Goal: Communication & Community: Answer question/provide support

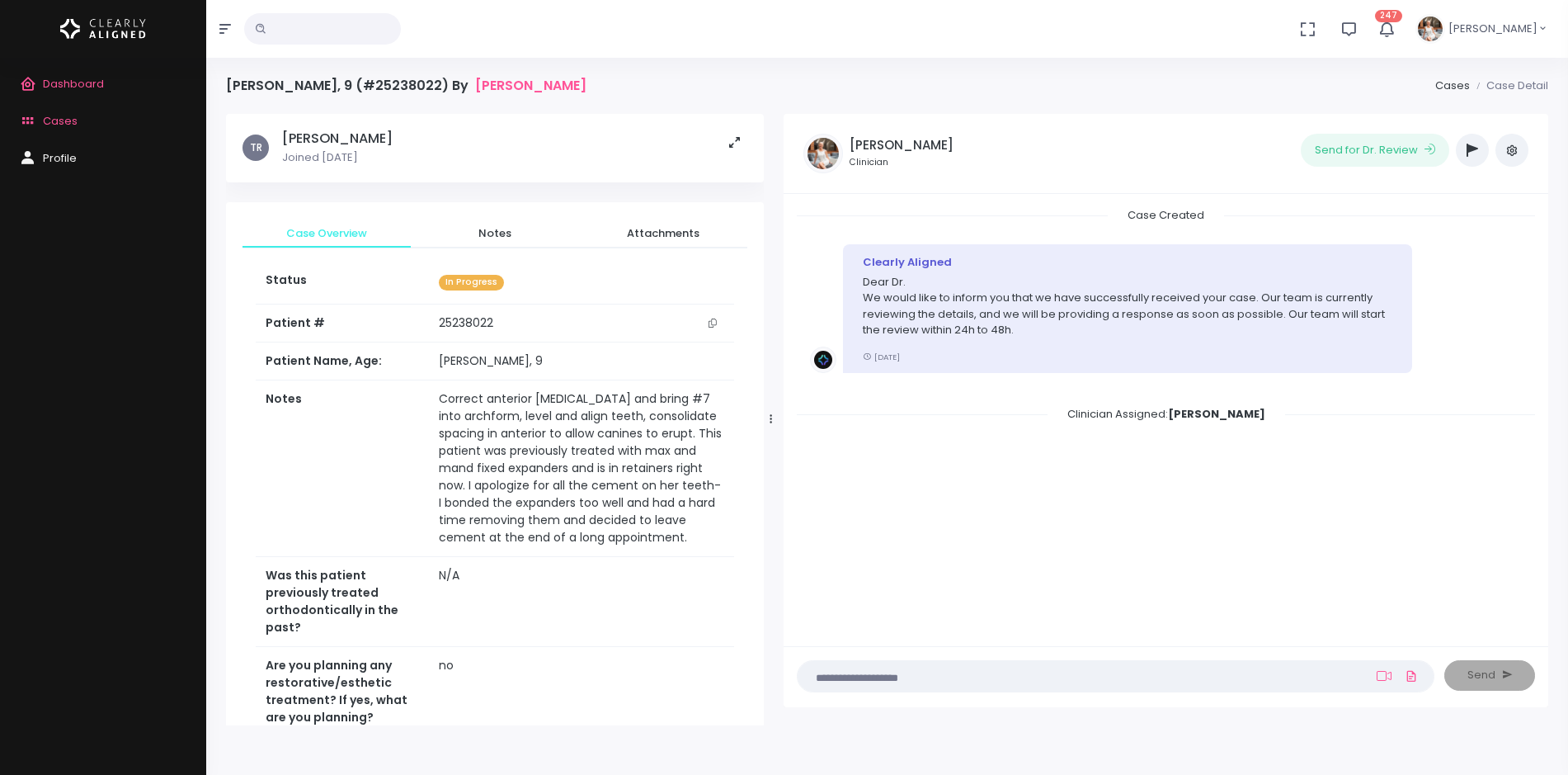
scroll to position [132, 0]
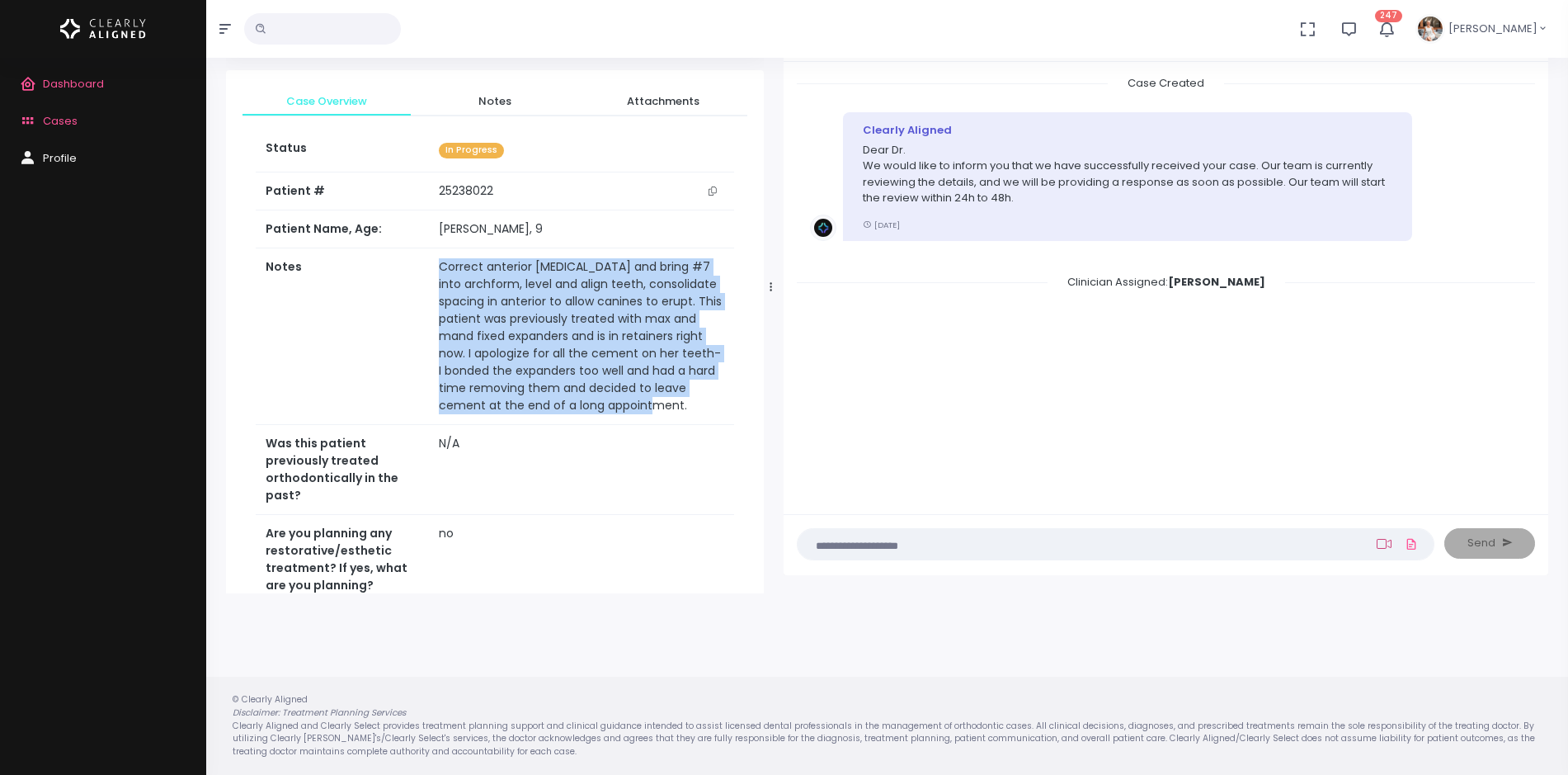
click at [1387, 547] on icon at bounding box center [1383, 544] width 15 height 14
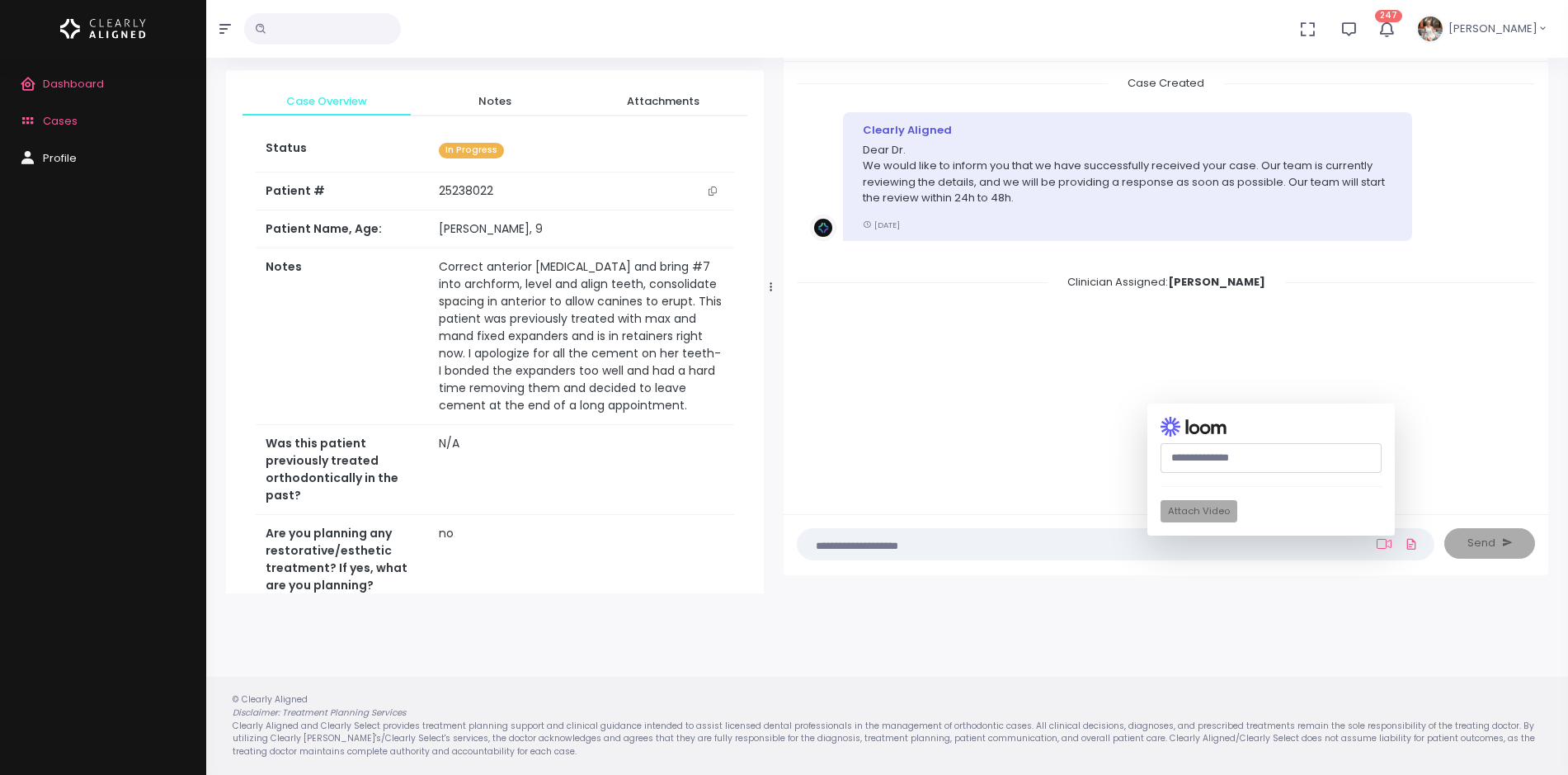
click at [1280, 460] on input "text" at bounding box center [1271, 458] width 221 height 30
paste input "**********"
type input "**********"
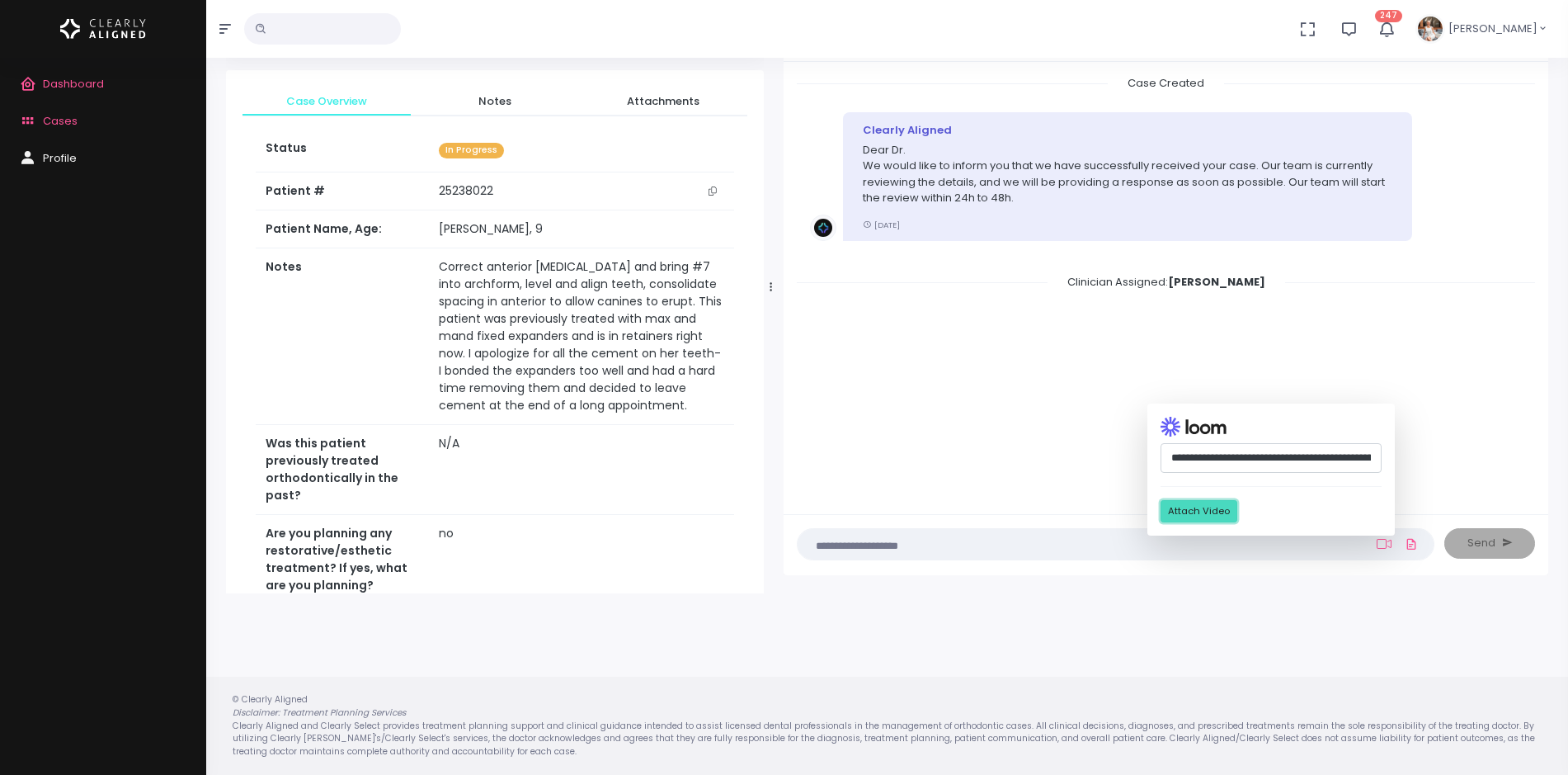
click at [1204, 507] on button "Attach Video" at bounding box center [1199, 511] width 77 height 22
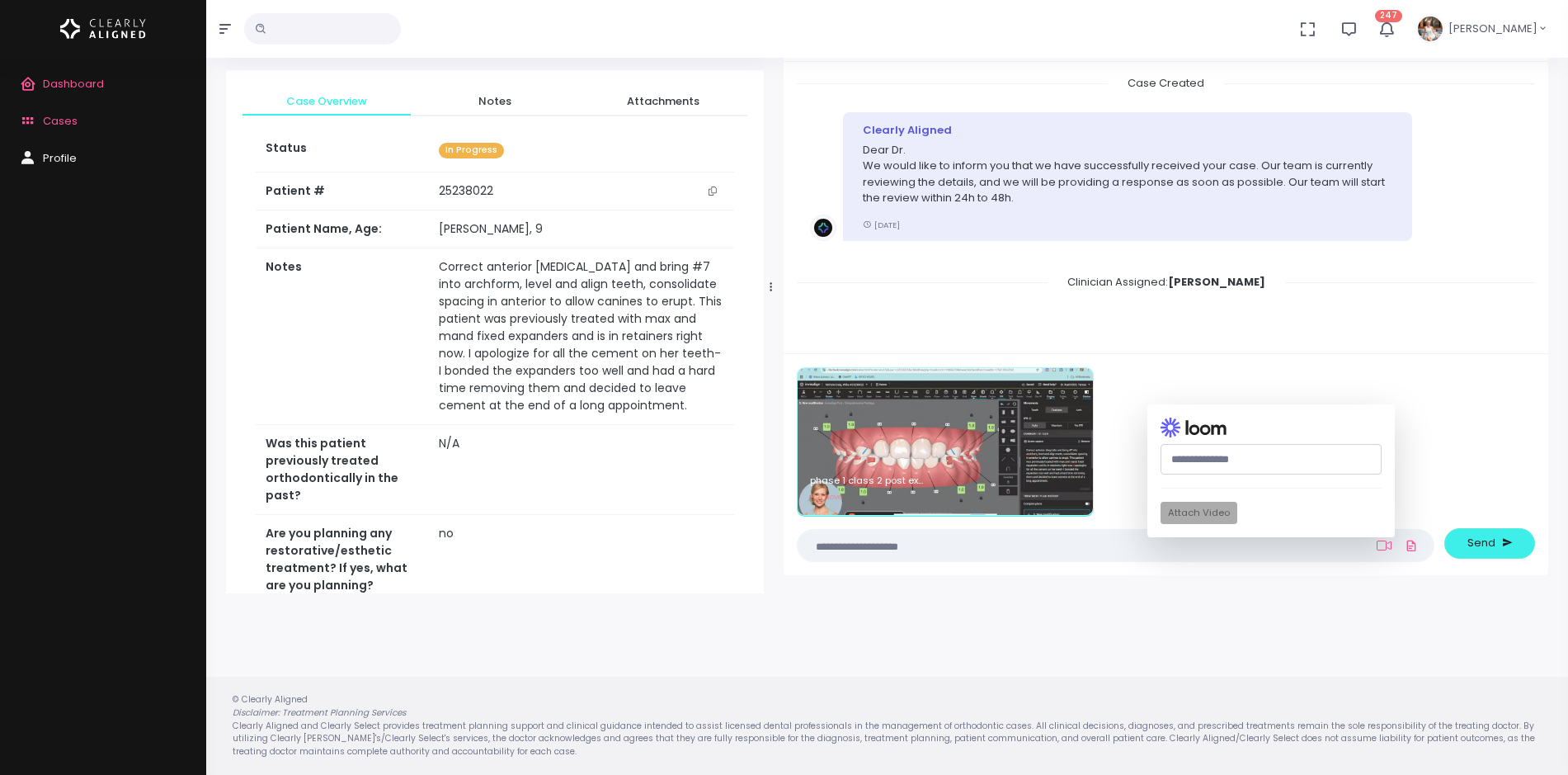
click at [1090, 542] on textarea at bounding box center [1084, 546] width 552 height 18
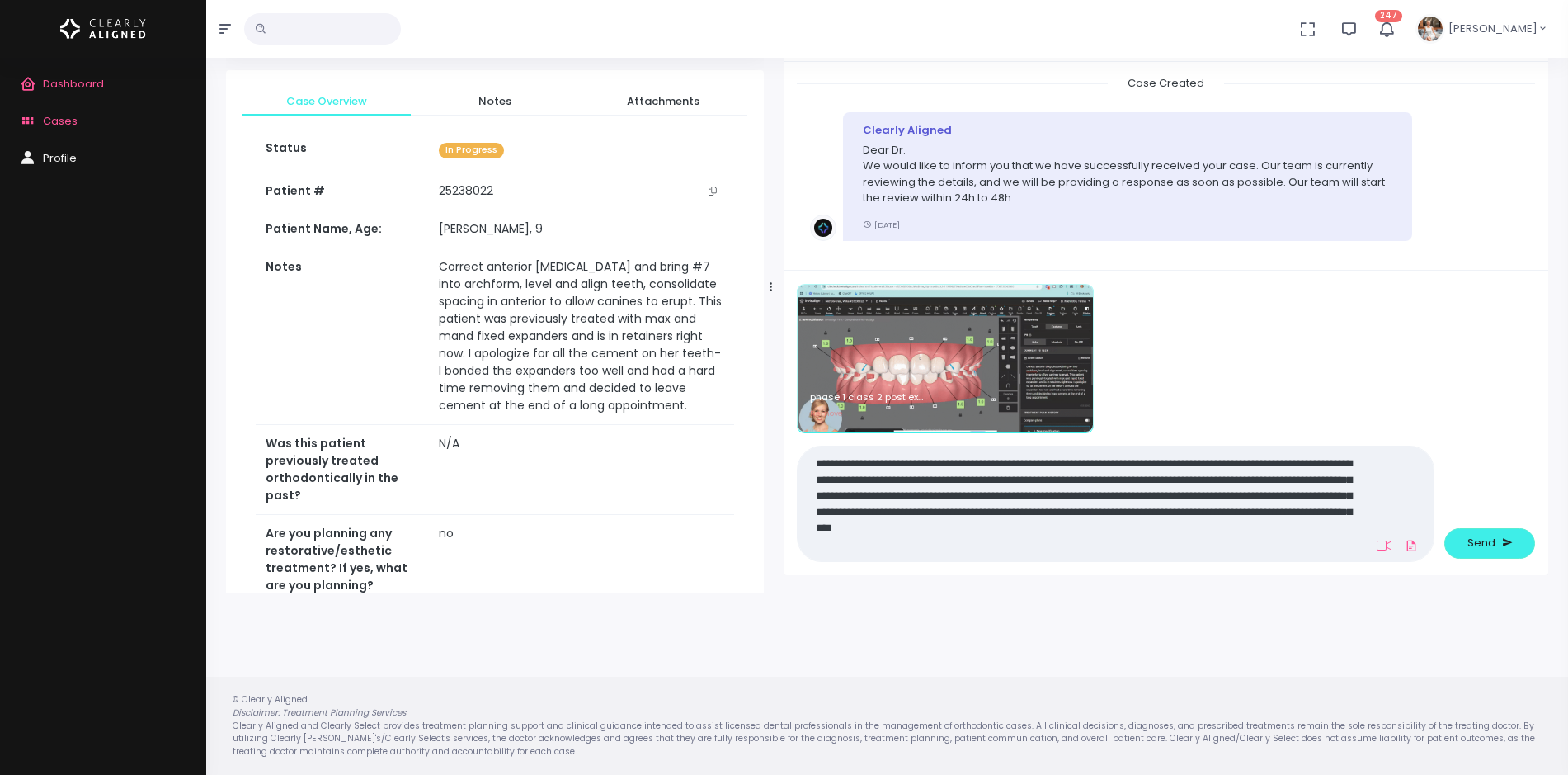
click at [832, 547] on textarea "**********" at bounding box center [1084, 504] width 552 height 101
click at [1015, 547] on textarea "**********" at bounding box center [1084, 504] width 552 height 101
type textarea "**********"
click at [1477, 546] on span "Send" at bounding box center [1481, 543] width 28 height 17
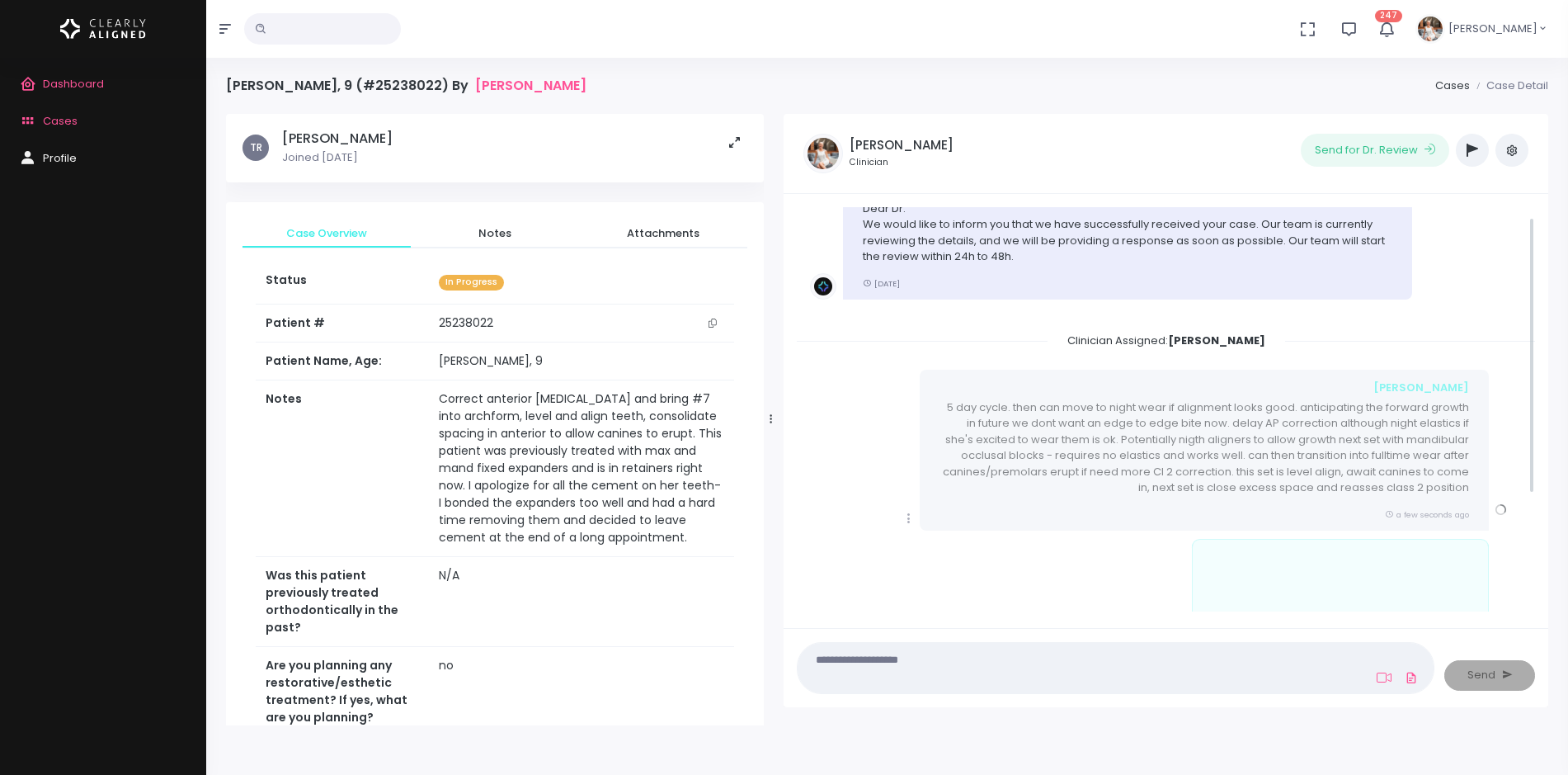
scroll to position [186, 0]
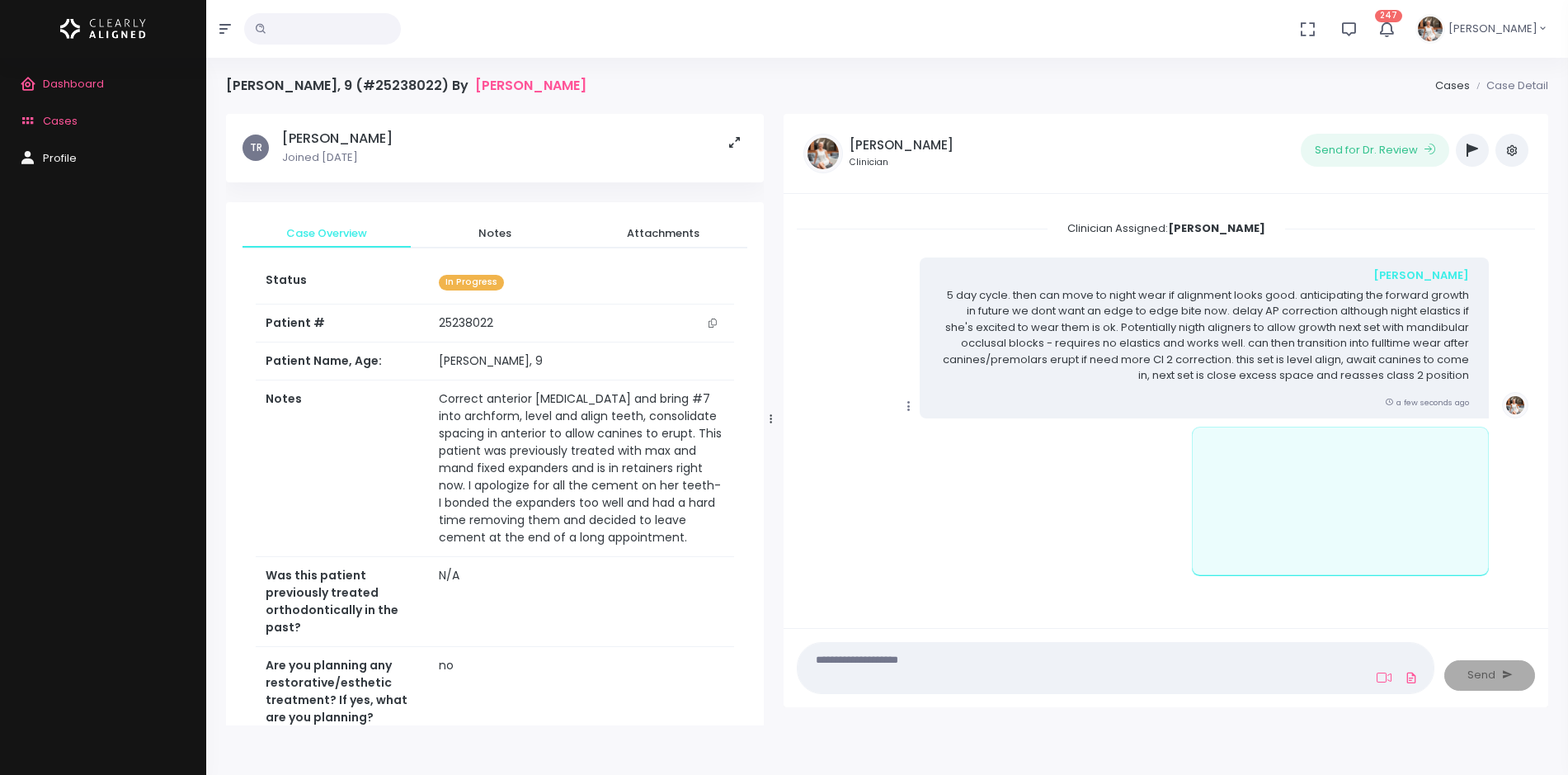
click at [910, 409] on icon "scrollable content" at bounding box center [909, 405] width 15 height 15
click at [943, 443] on link "Mark as Video Review" at bounding box center [985, 439] width 172 height 25
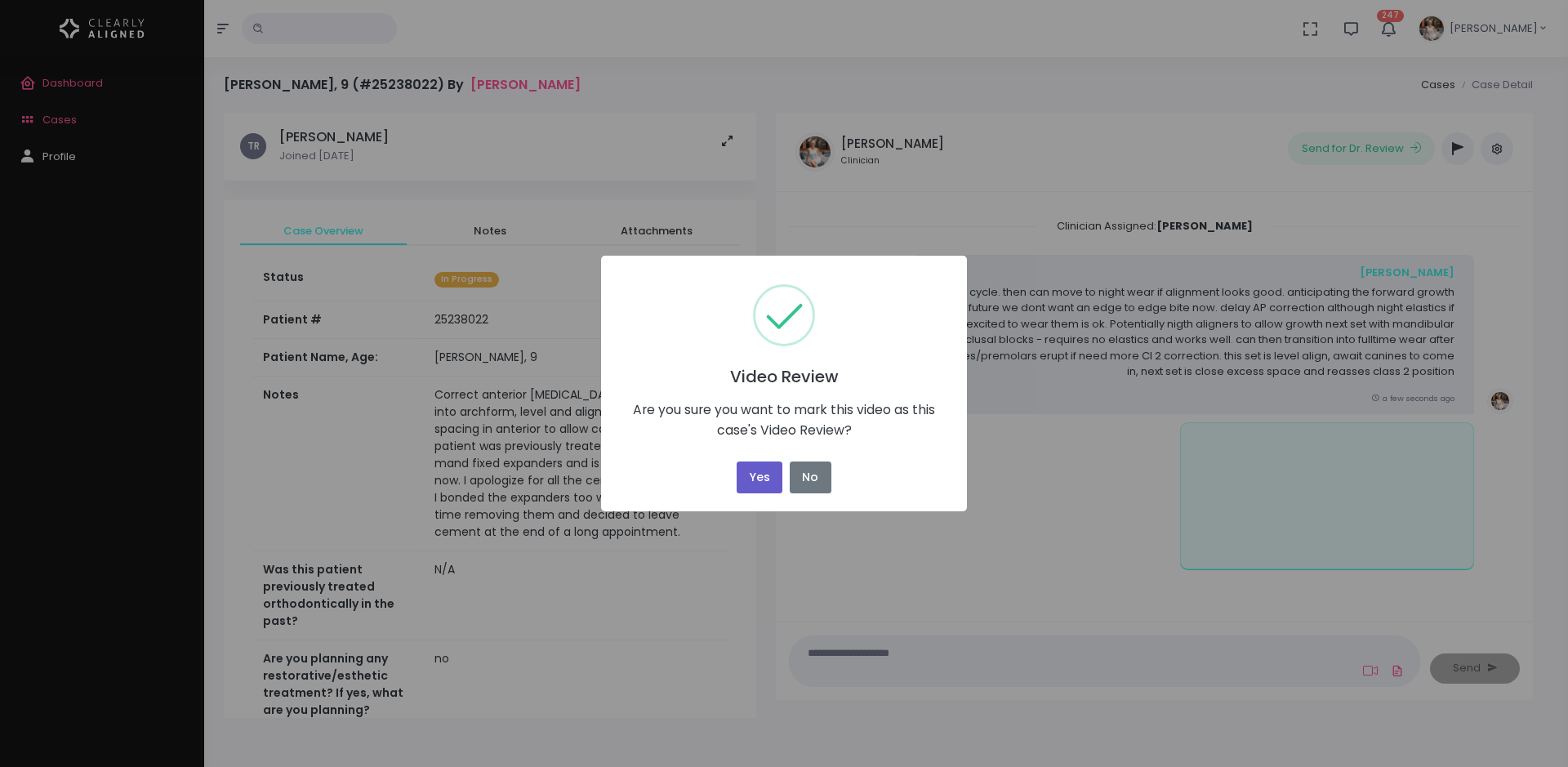
click at [768, 477] on button "Yes" at bounding box center [759, 476] width 46 height 32
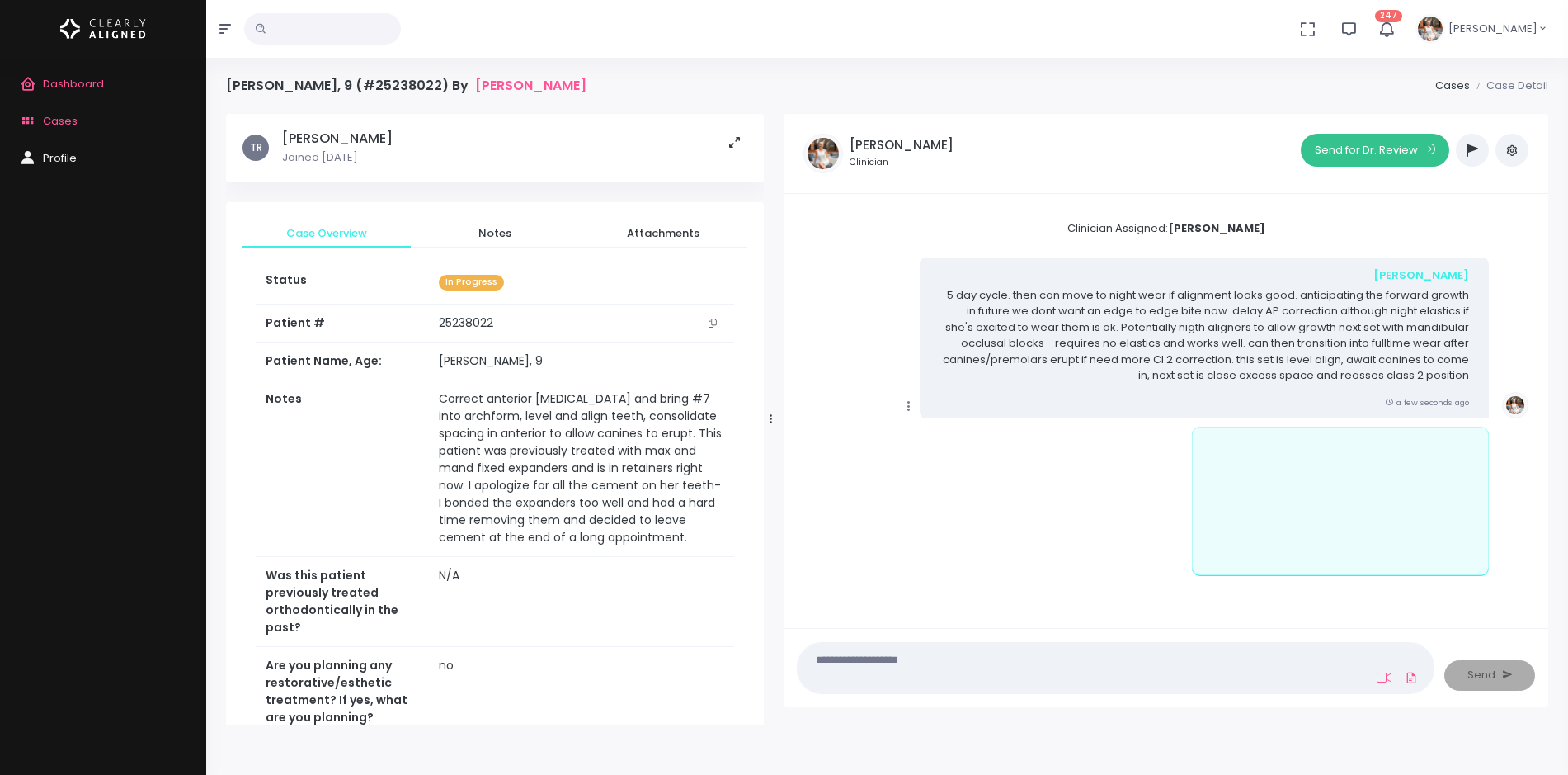
click at [1400, 147] on button "Send for Dr. Review" at bounding box center [1375, 150] width 149 height 33
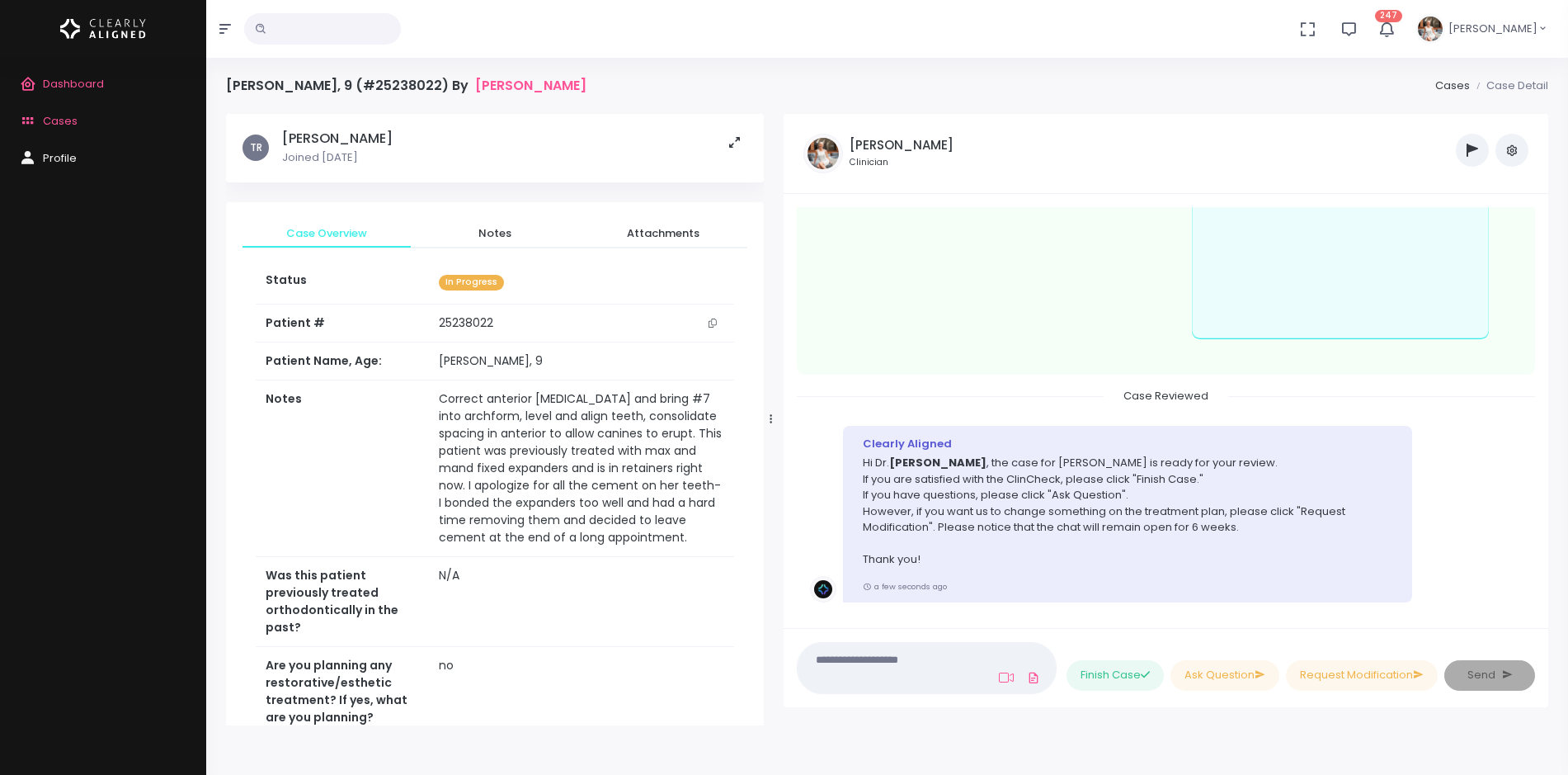
scroll to position [515, 0]
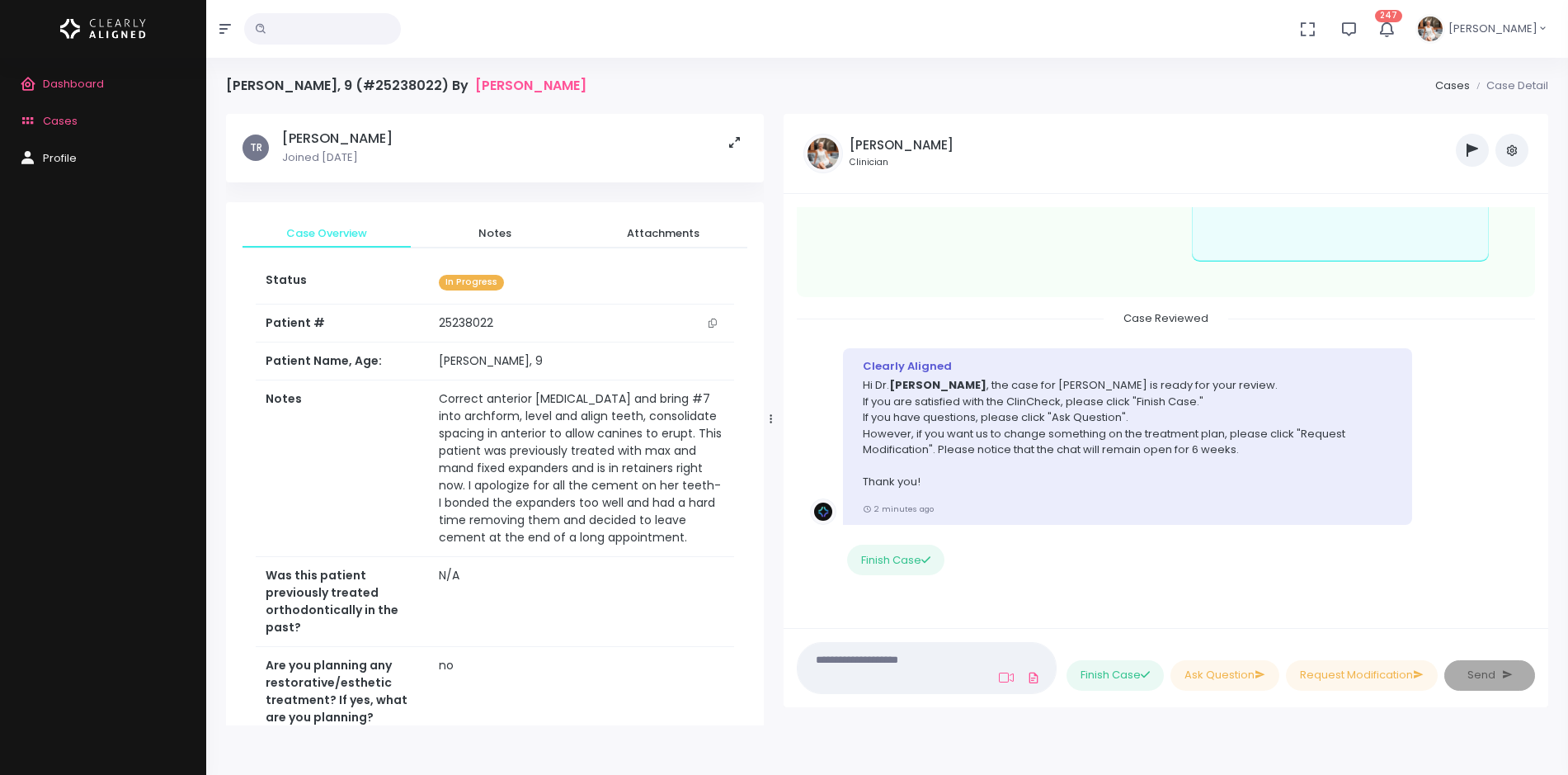
click at [50, 115] on span "Cases" at bounding box center [60, 121] width 35 height 16
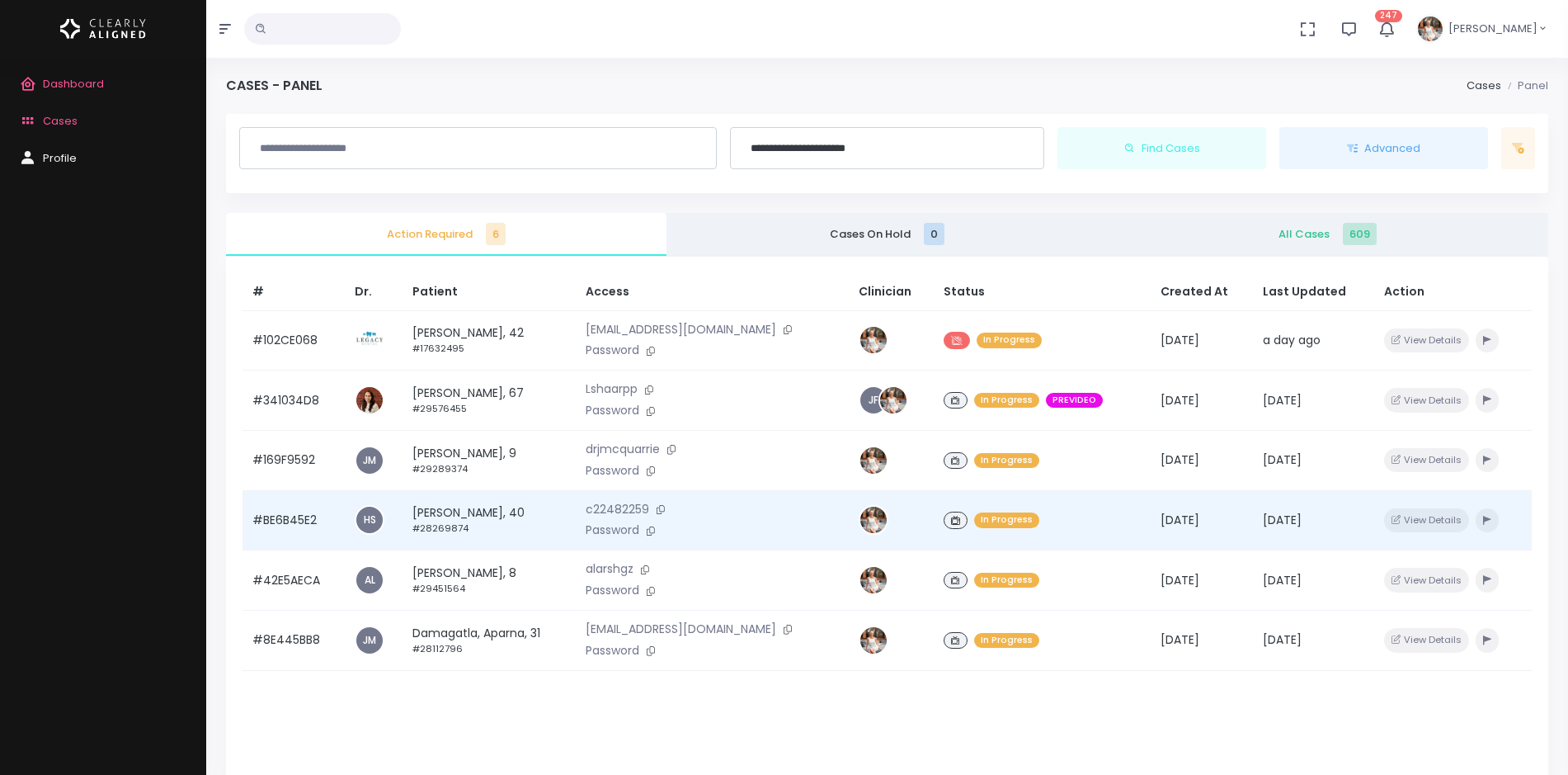
scroll to position [206, 0]
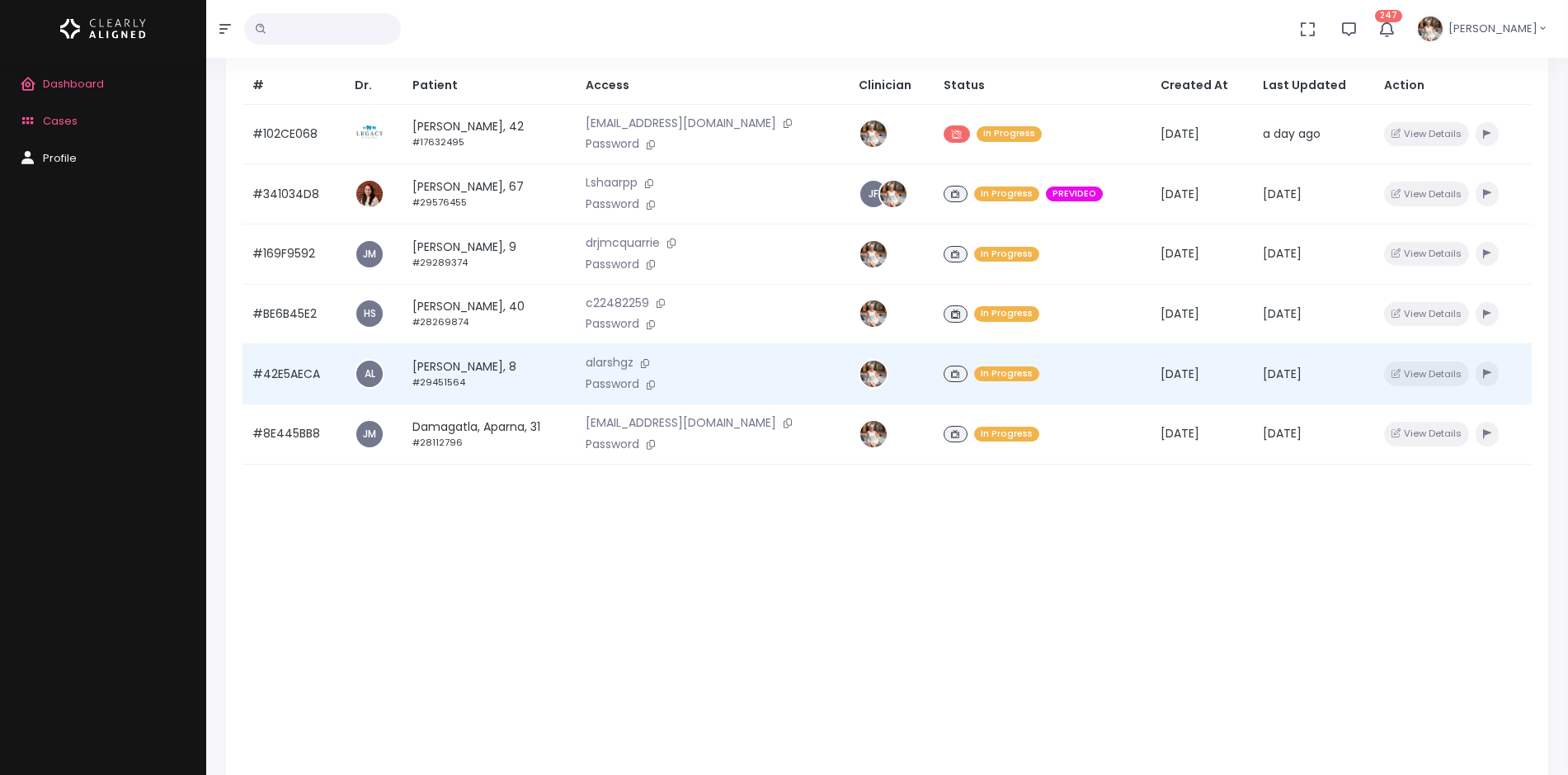
click at [296, 370] on td "#42E5AECA" at bounding box center [294, 374] width 102 height 60
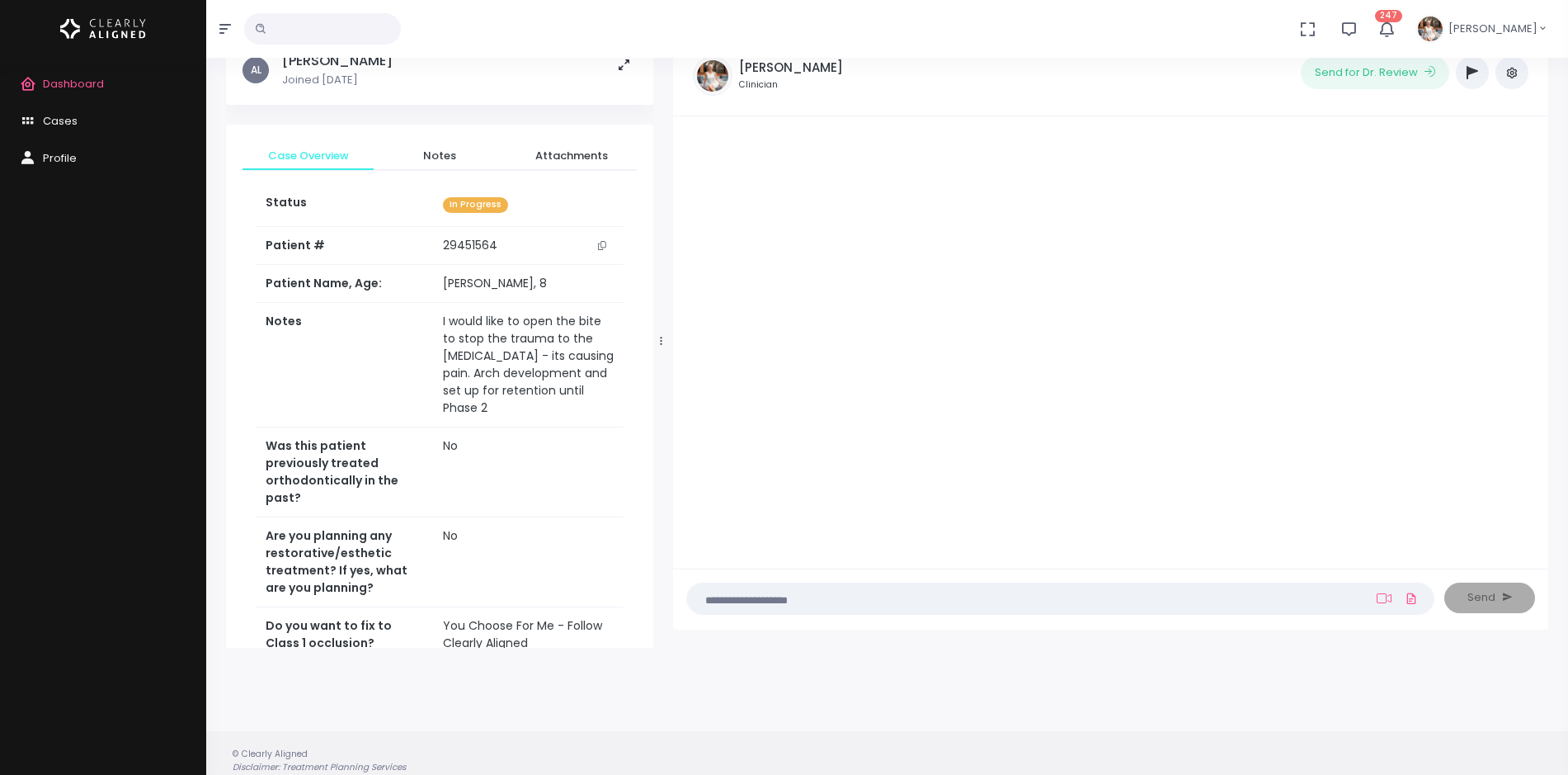
scroll to position [132, 0]
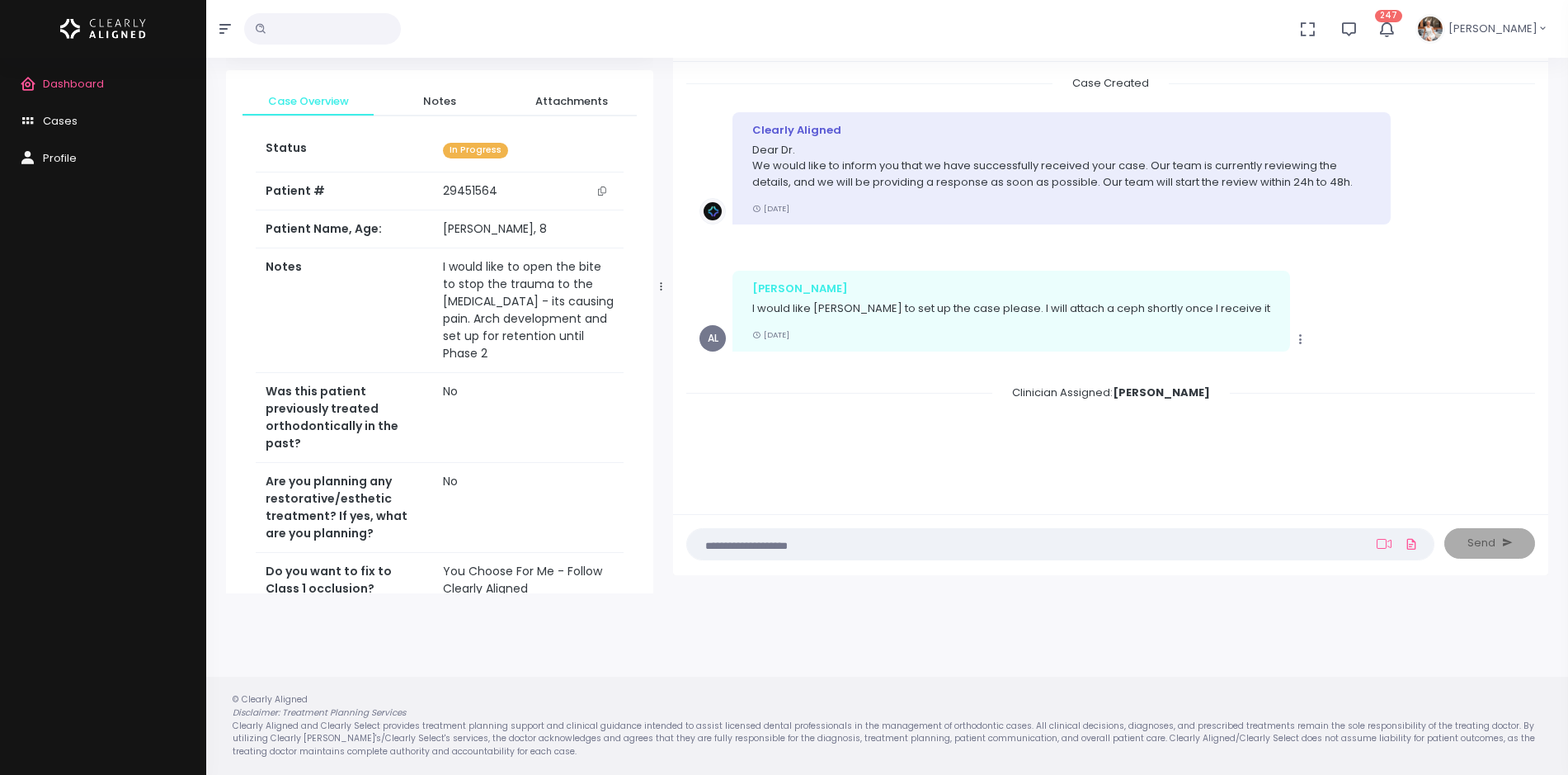
drag, startPoint x: 576, startPoint y: 345, endPoint x: 418, endPoint y: 290, distance: 167.3
click at [418, 290] on tr "Notes I would like to open the bite to stop the trauma to the [MEDICAL_DATA] - …" at bounding box center [439, 310] width 367 height 124
copy tr "I would like to open the bite to stop the trauma to the [MEDICAL_DATA] - its ca…"
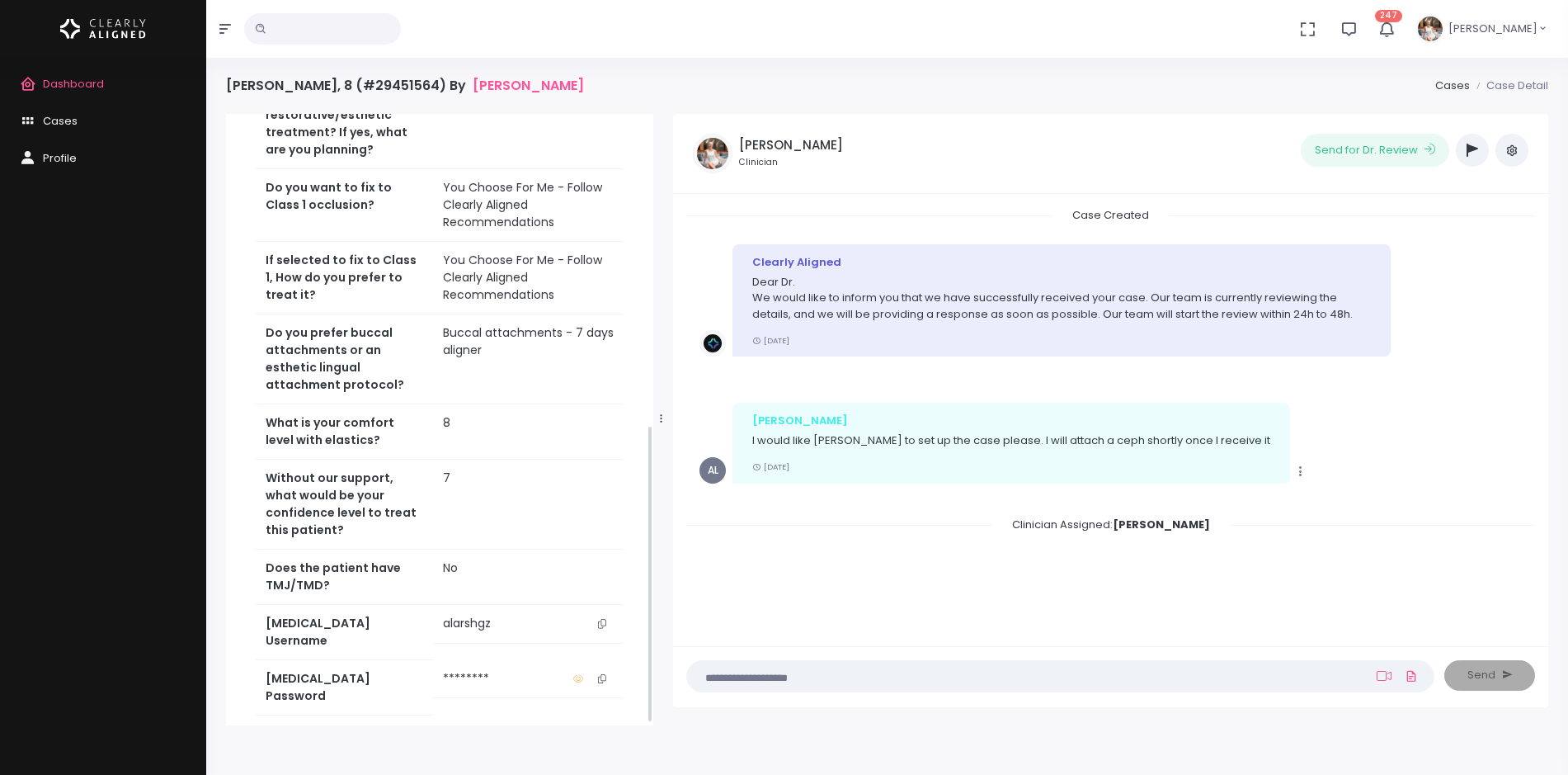
scroll to position [229, 0]
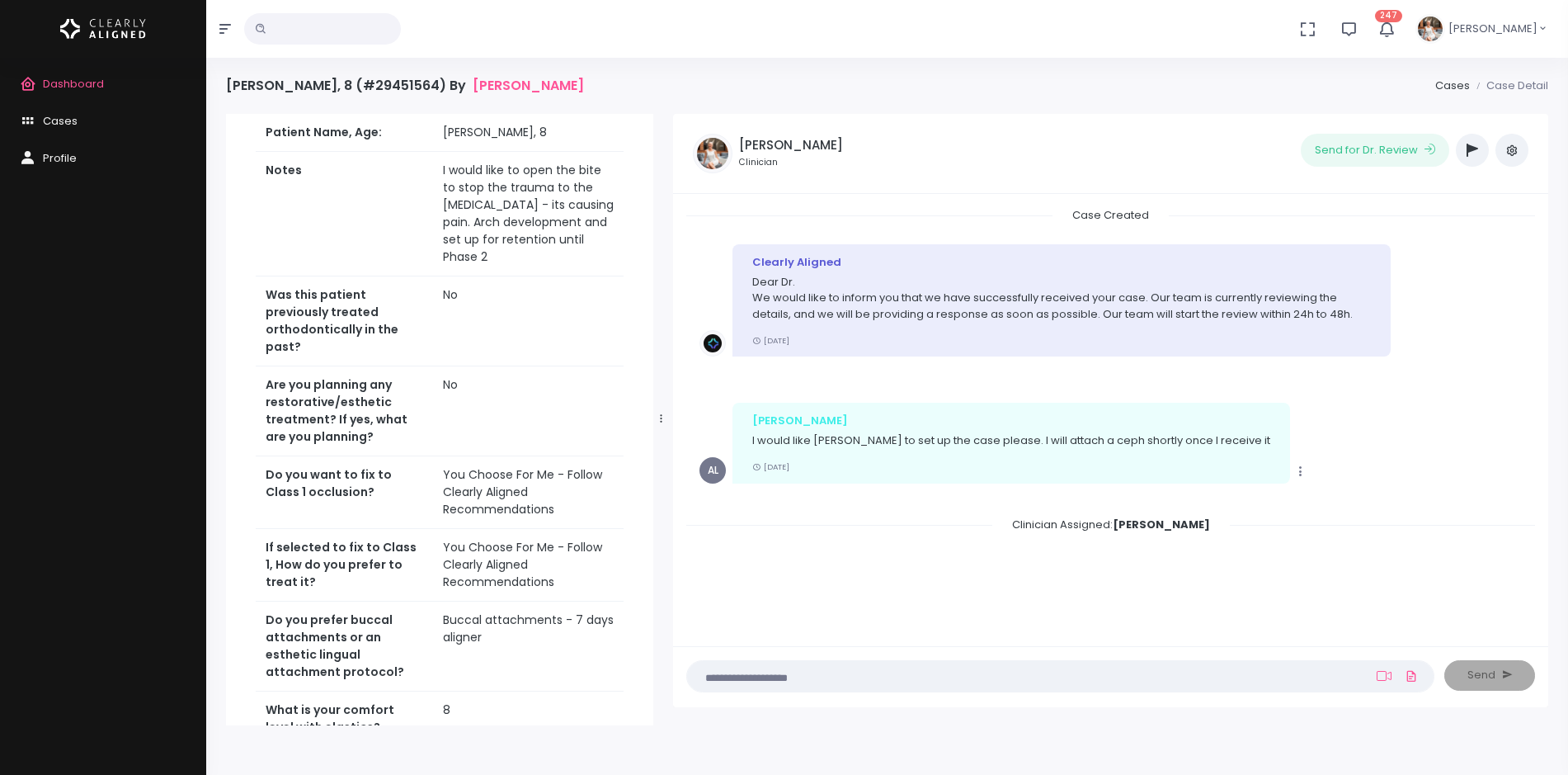
copy tr "I would like to open the bite to stop the trauma to the [MEDICAL_DATA] - its ca…"
